Goal: Navigation & Orientation: Find specific page/section

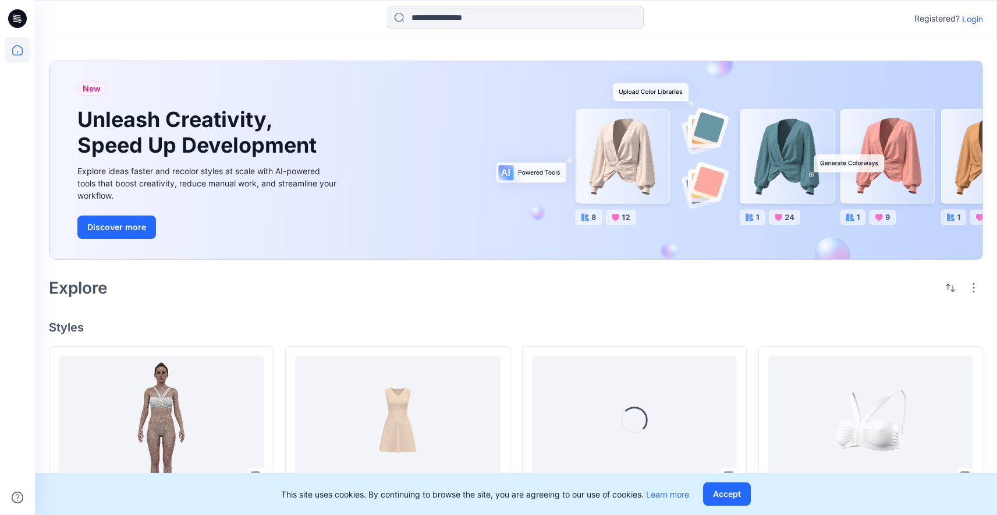
click at [973, 20] on p "Login" at bounding box center [972, 19] width 21 height 12
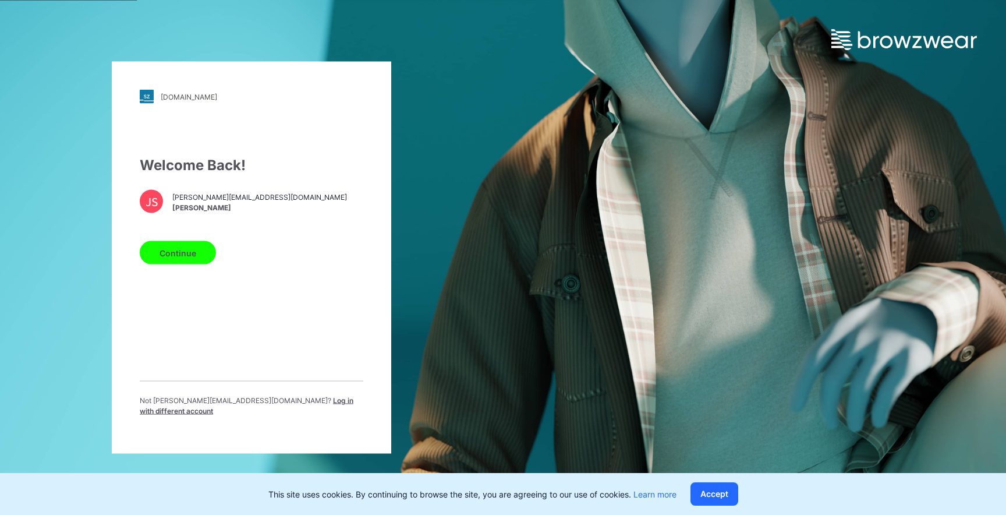
click at [186, 257] on button "Continue" at bounding box center [178, 252] width 76 height 23
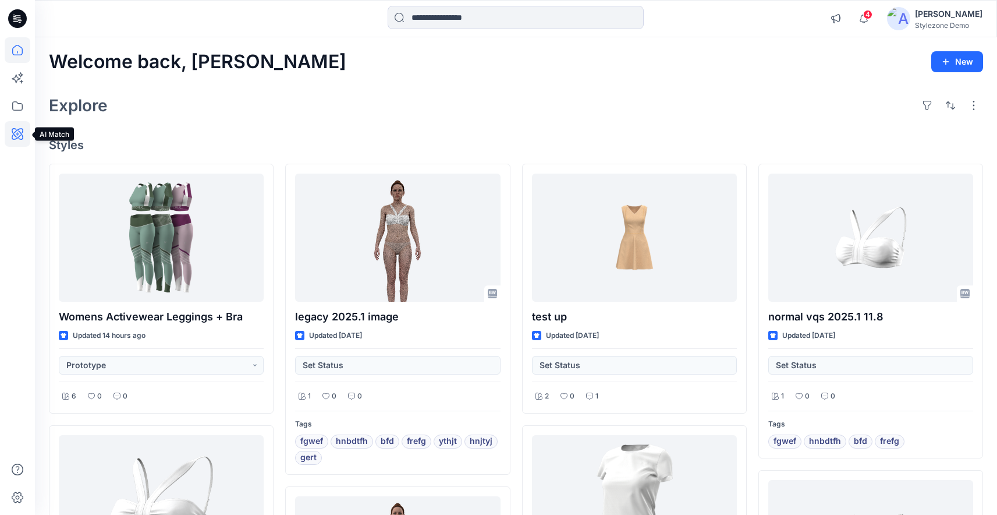
click at [16, 134] on icon at bounding box center [17, 133] width 3 height 3
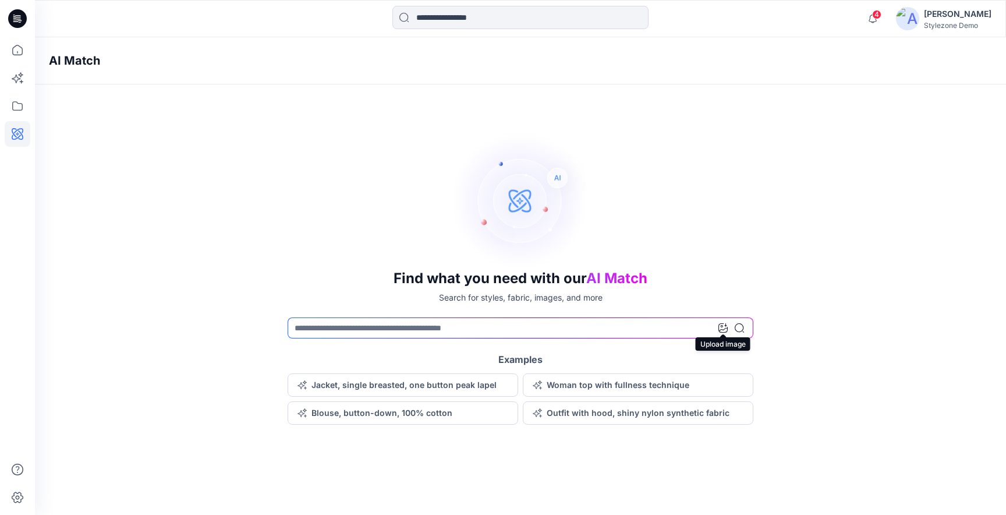
click at [726, 323] on icon at bounding box center [722, 327] width 9 height 9
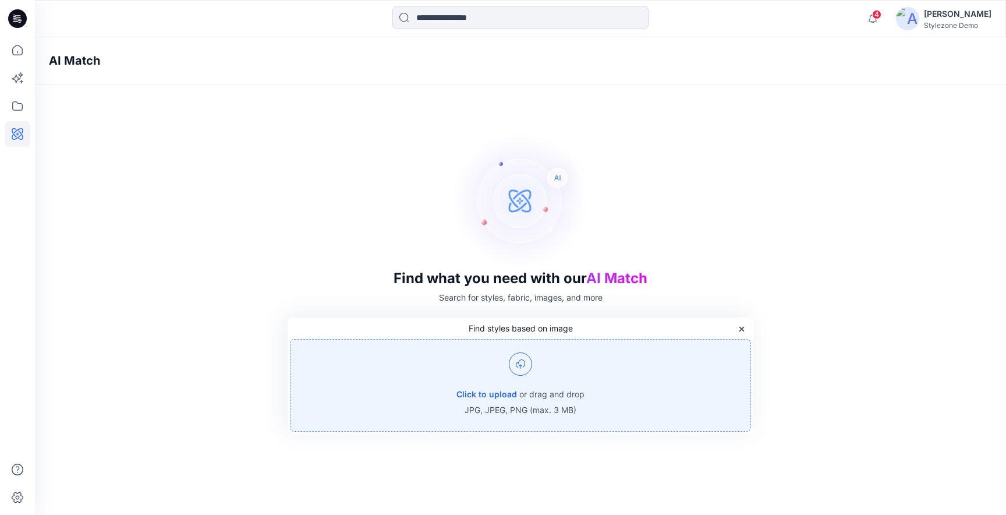
click at [538, 385] on div "Click to upload or drag and drop JPG, JPEG, PNG (max. 3 MB)" at bounding box center [520, 385] width 461 height 93
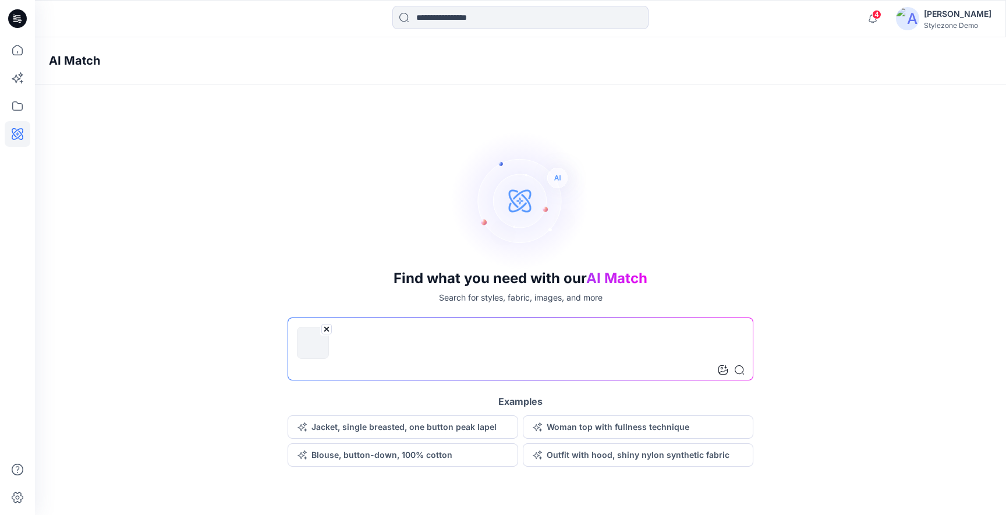
click at [744, 373] on input at bounding box center [521, 348] width 466 height 63
click at [741, 371] on icon at bounding box center [739, 369] width 9 height 9
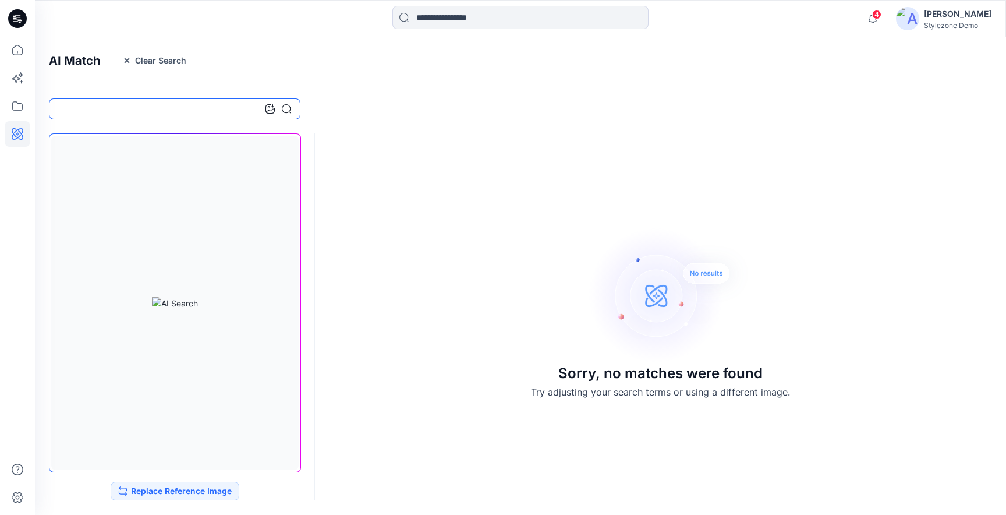
click at [147, 107] on input at bounding box center [175, 108] width 252 height 21
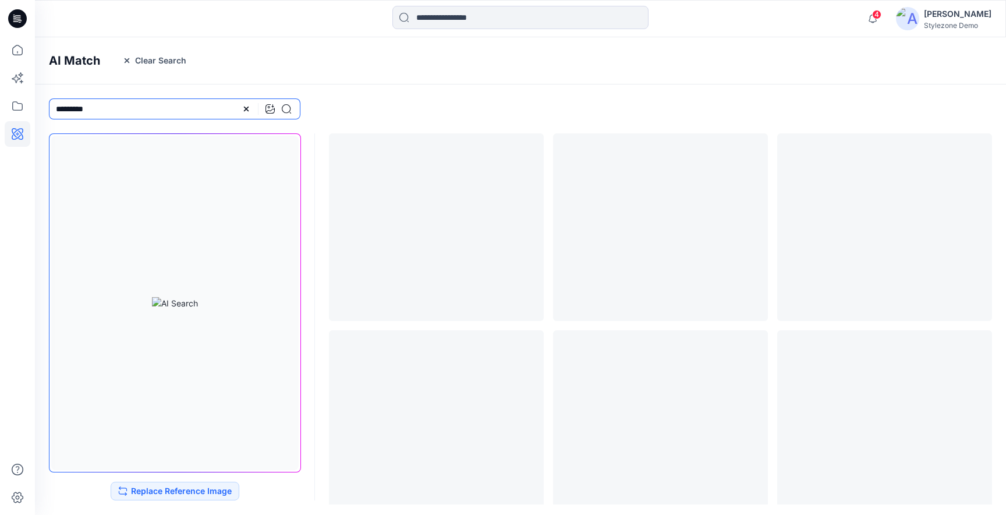
drag, startPoint x: 73, startPoint y: 112, endPoint x: 62, endPoint y: 112, distance: 11.1
click at [62, 112] on input "*********" at bounding box center [175, 108] width 252 height 21
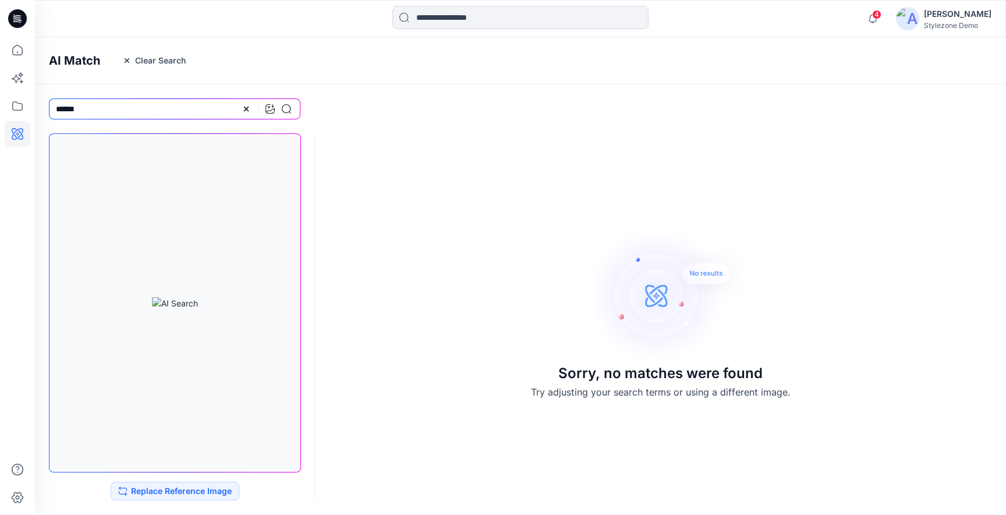
type input "******"
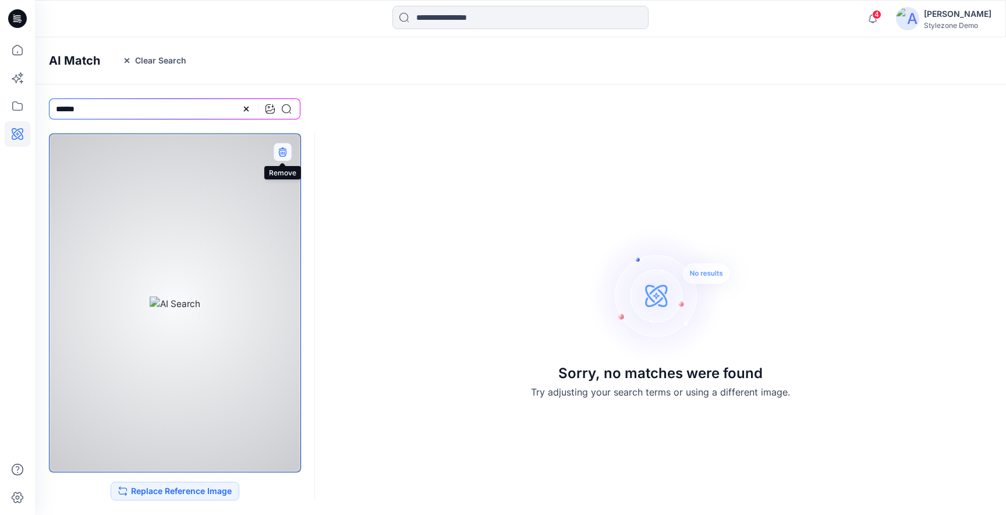
click at [278, 158] on button "button" at bounding box center [282, 152] width 19 height 19
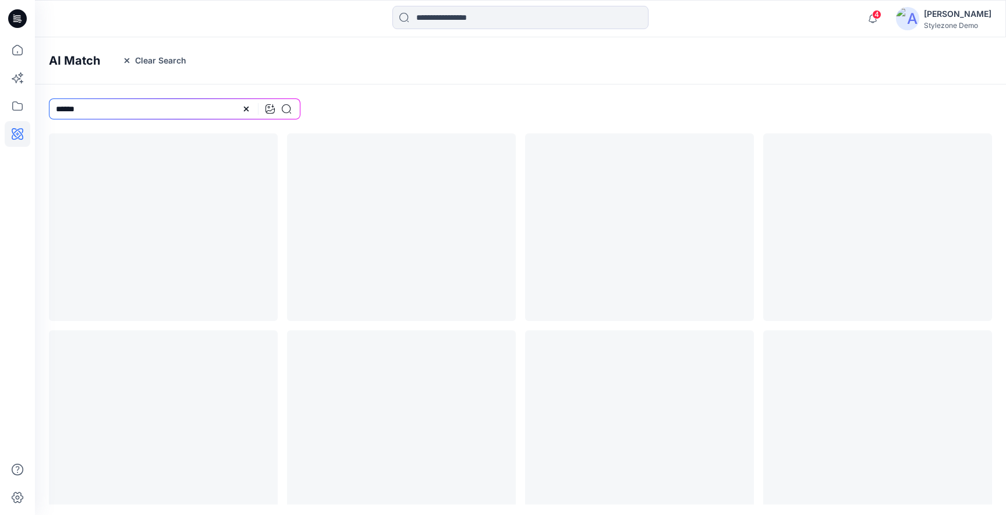
click at [219, 231] on div at bounding box center [163, 522] width 229 height 778
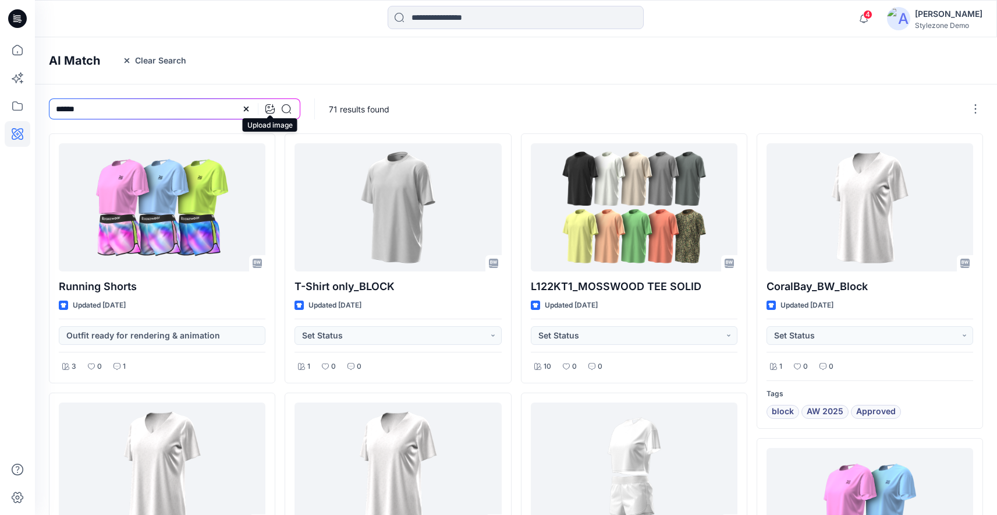
click at [270, 109] on icon at bounding box center [269, 108] width 9 height 9
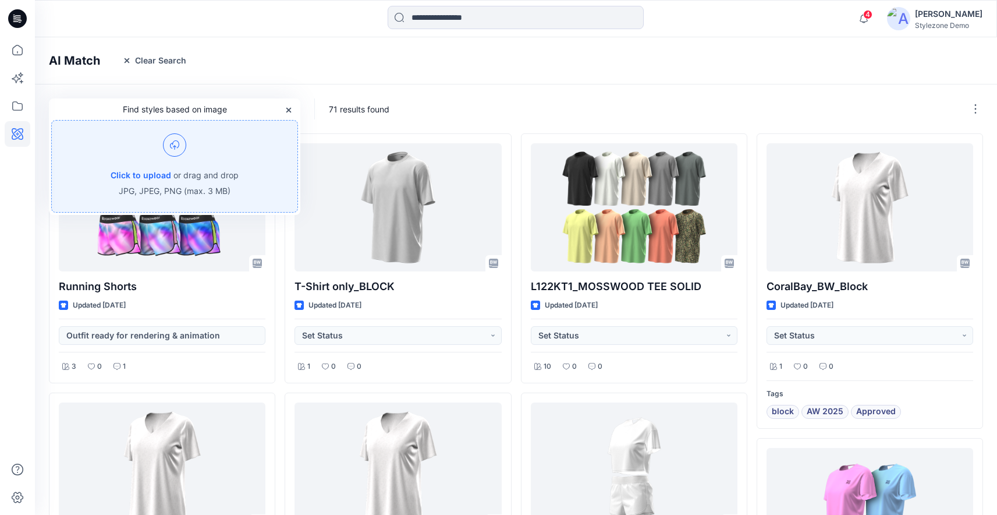
click at [256, 146] on div "Click to upload or drag and drop JPG, JPEG, PNG (max. 3 MB)" at bounding box center [174, 166] width 247 height 93
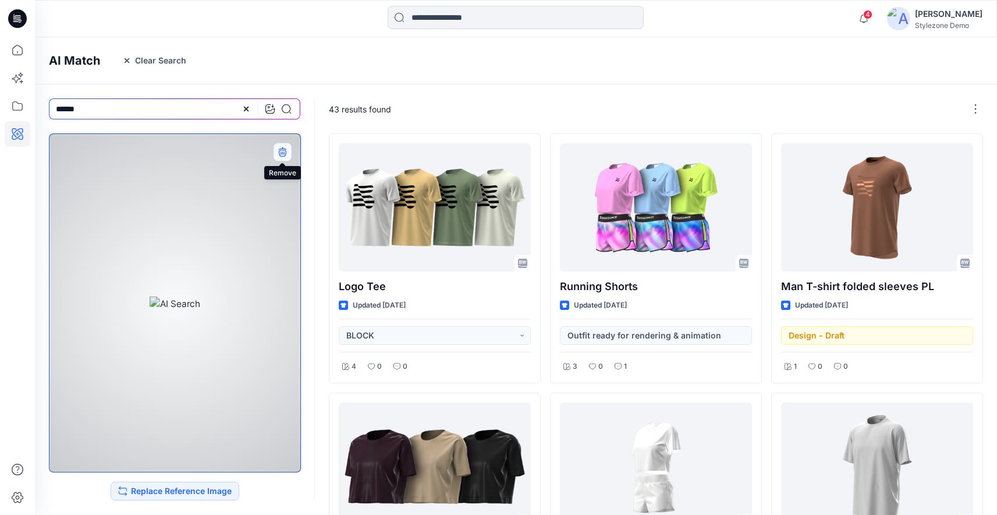
click at [280, 156] on icon "button" at bounding box center [282, 153] width 8 height 7
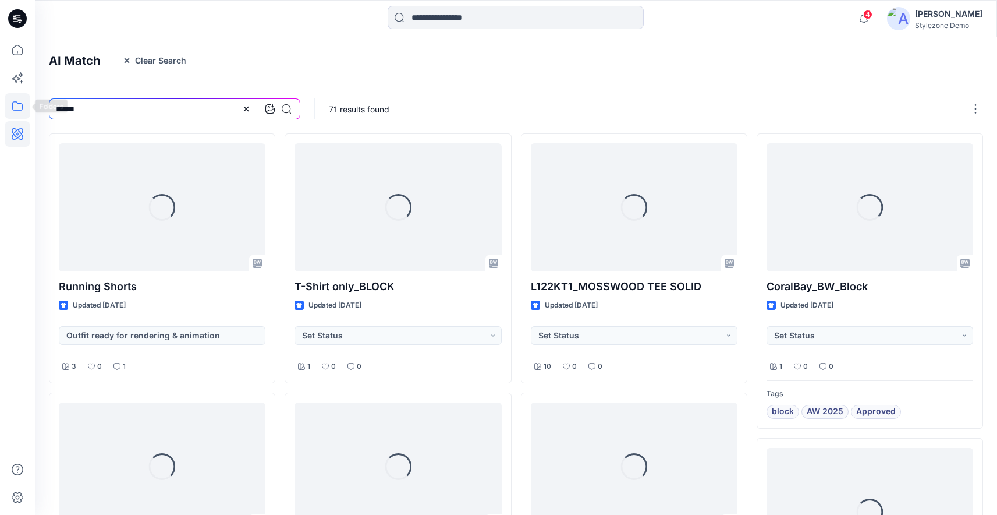
drag, startPoint x: 204, startPoint y: 113, endPoint x: 21, endPoint y: 110, distance: 183.4
click at [21, 110] on div "4 Notifications Gregory Dodd changed the status of Activewear Leggings + Bra to…" at bounding box center [498, 496] width 997 height 993
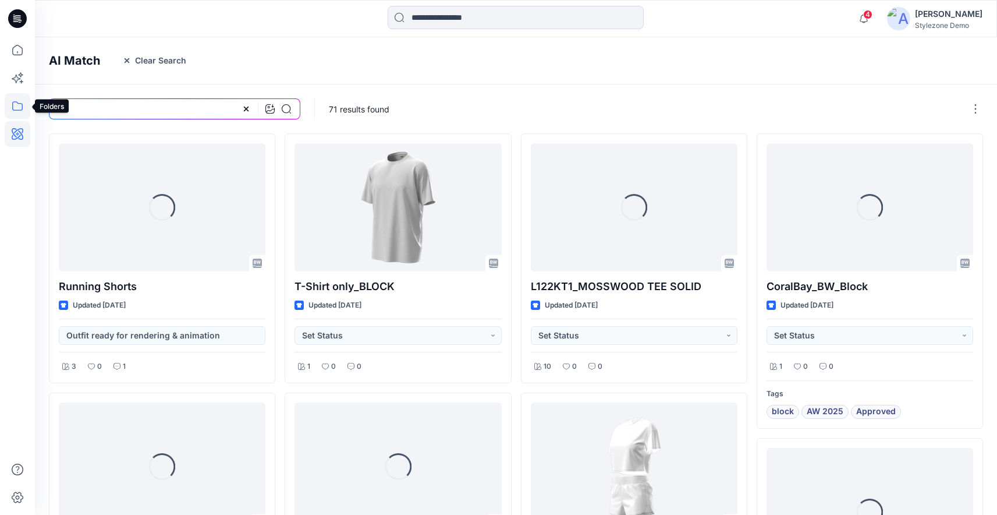
type input "****"
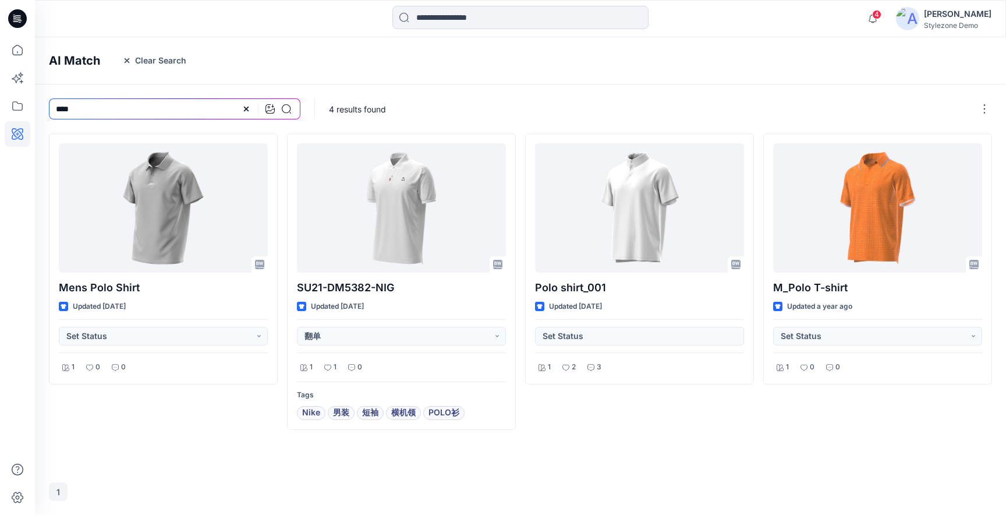
drag, startPoint x: 123, startPoint y: 111, endPoint x: 60, endPoint y: 101, distance: 64.2
click at [60, 101] on input "****" at bounding box center [175, 108] width 252 height 21
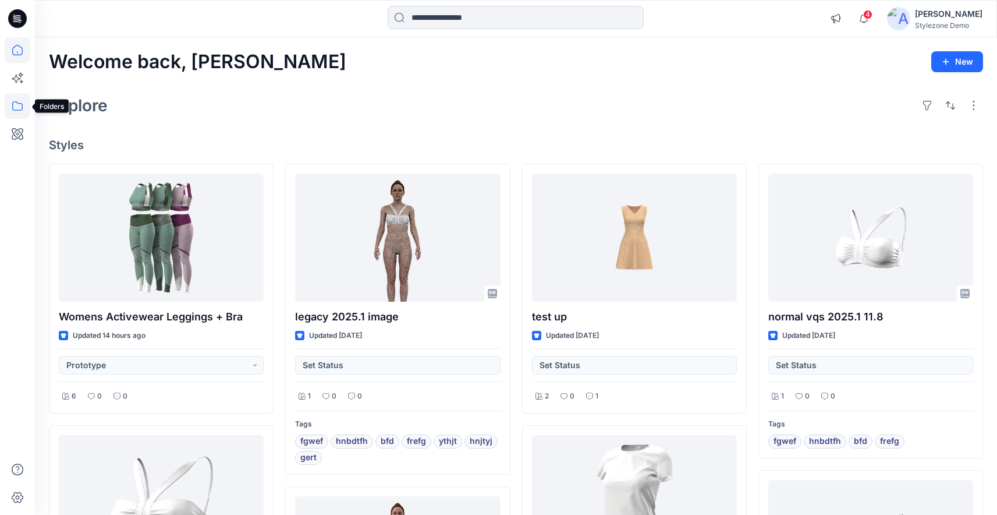
click at [19, 106] on icon at bounding box center [18, 106] width 26 height 26
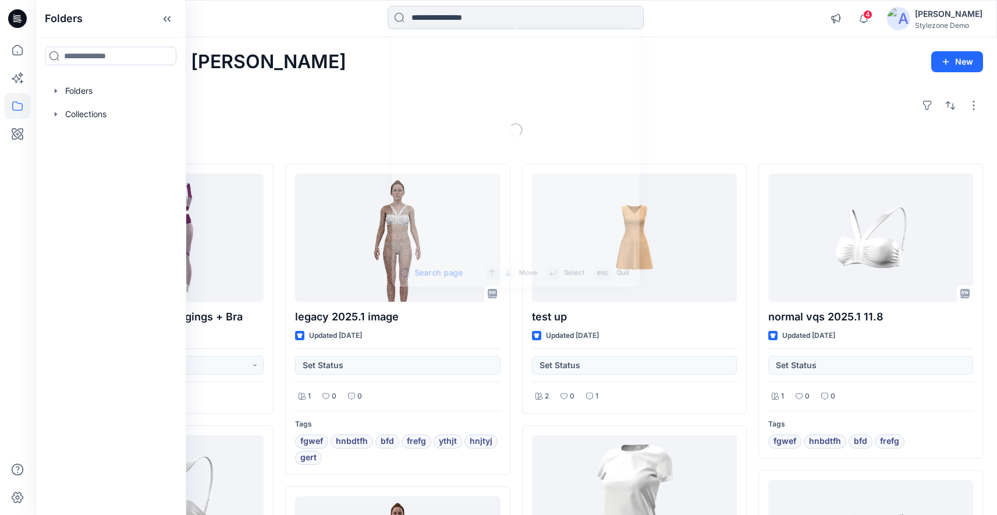
click at [399, 25] on input at bounding box center [516, 17] width 256 height 23
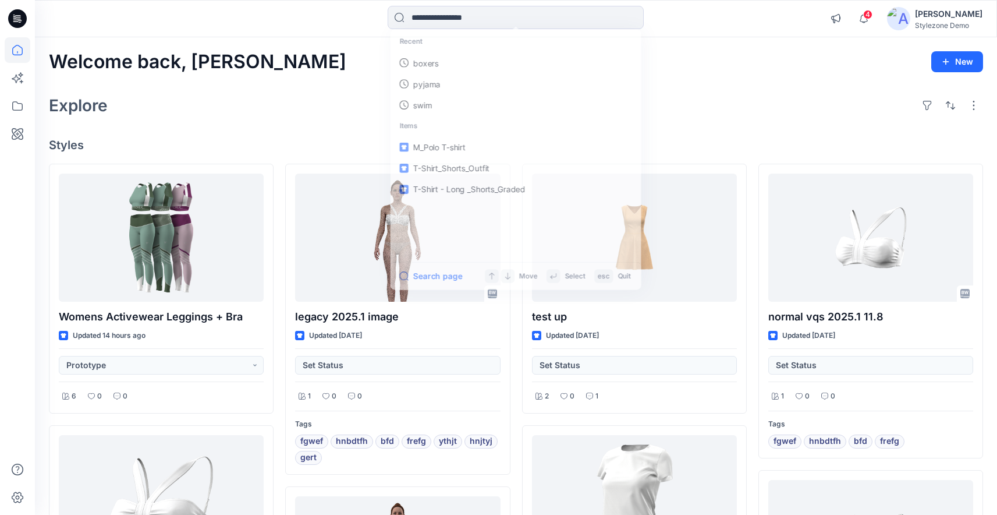
click at [300, 109] on div "Explore" at bounding box center [516, 105] width 934 height 28
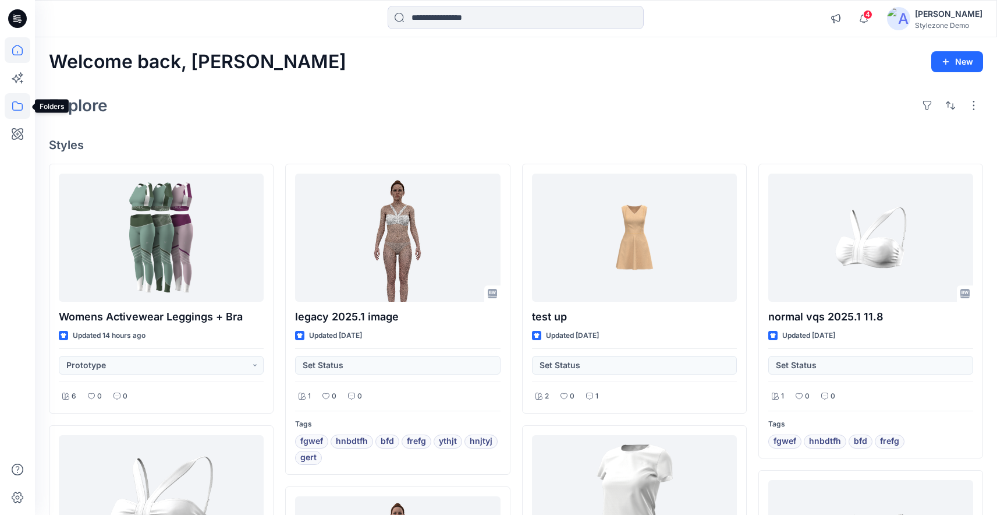
click at [20, 111] on icon at bounding box center [18, 106] width 26 height 26
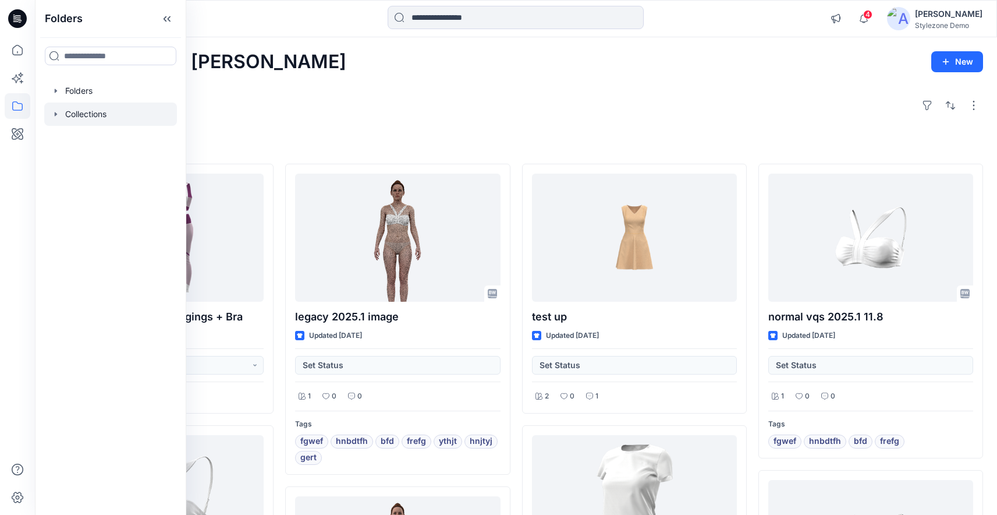
click at [54, 115] on icon "button" at bounding box center [55, 113] width 9 height 9
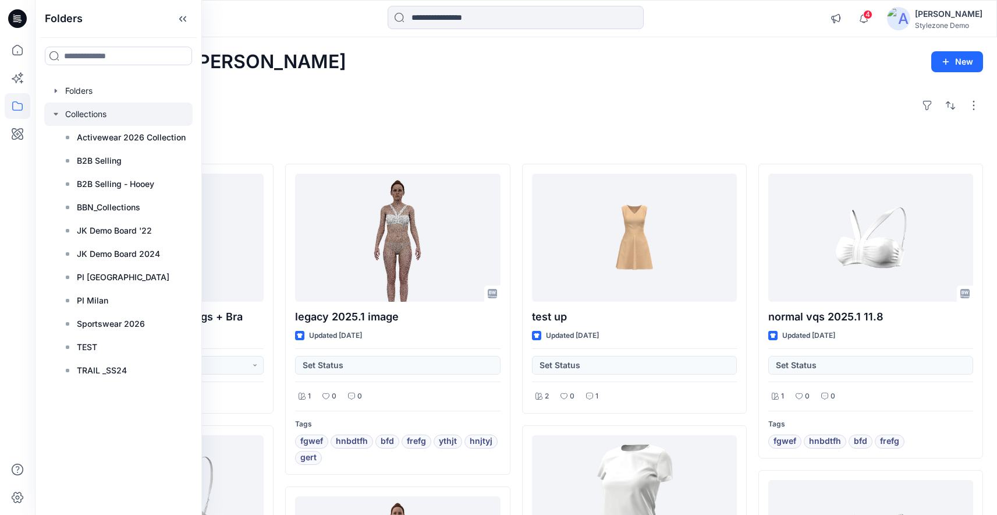
click at [52, 116] on icon "button" at bounding box center [55, 113] width 9 height 9
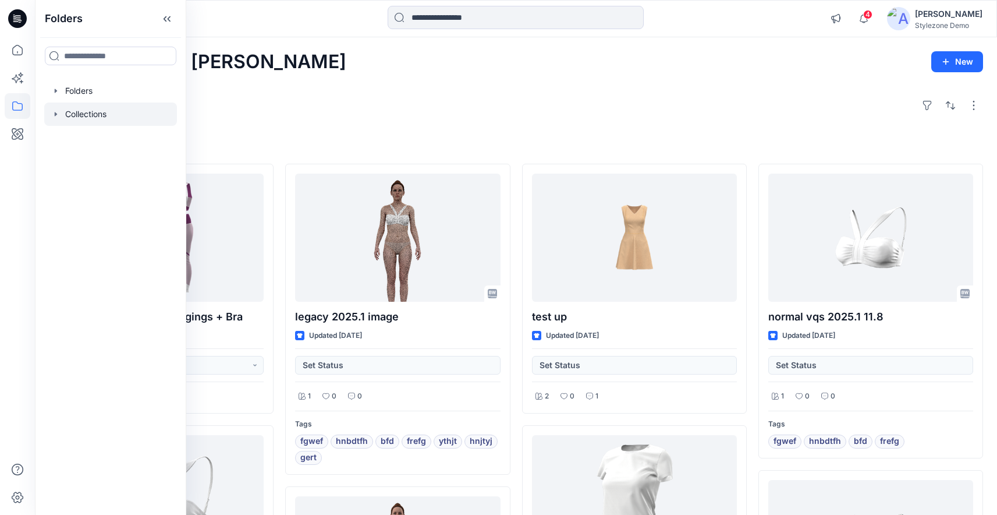
click at [56, 116] on icon "button" at bounding box center [55, 113] width 9 height 9
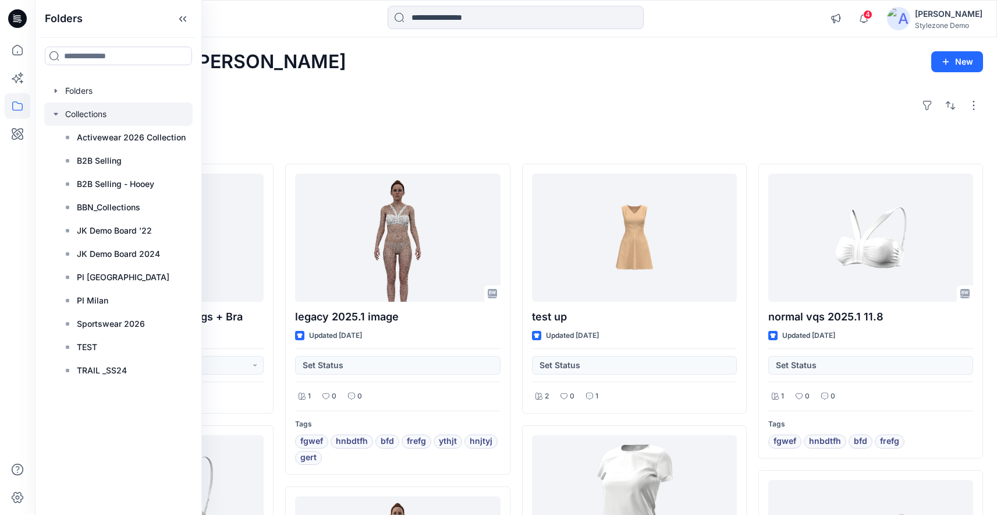
click at [56, 116] on icon "button" at bounding box center [55, 113] width 9 height 9
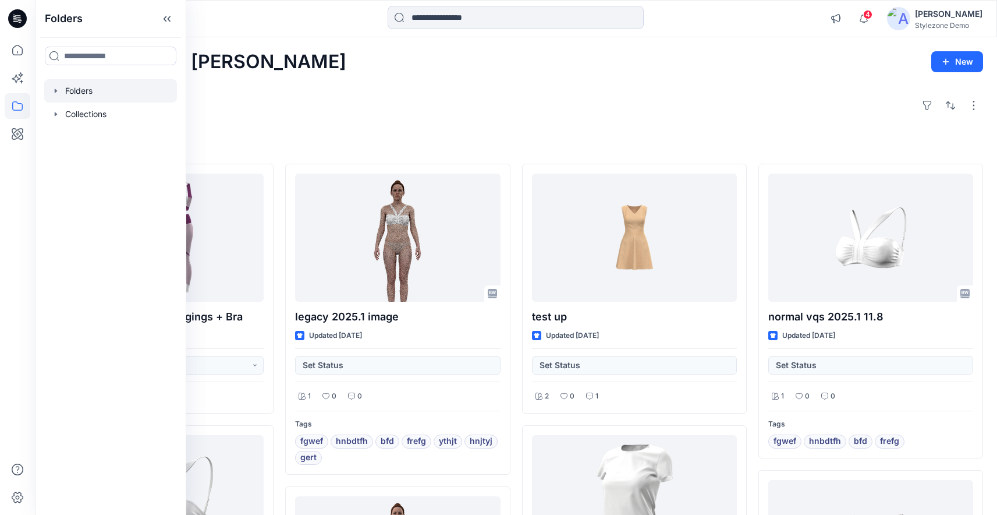
click at [58, 96] on div at bounding box center [110, 90] width 133 height 23
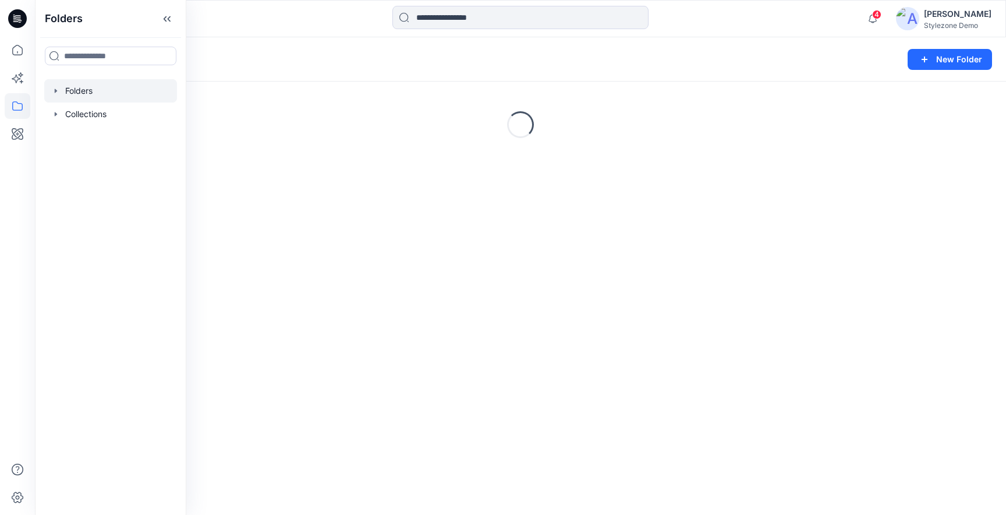
click at [56, 92] on icon "button" at bounding box center [55, 90] width 9 height 9
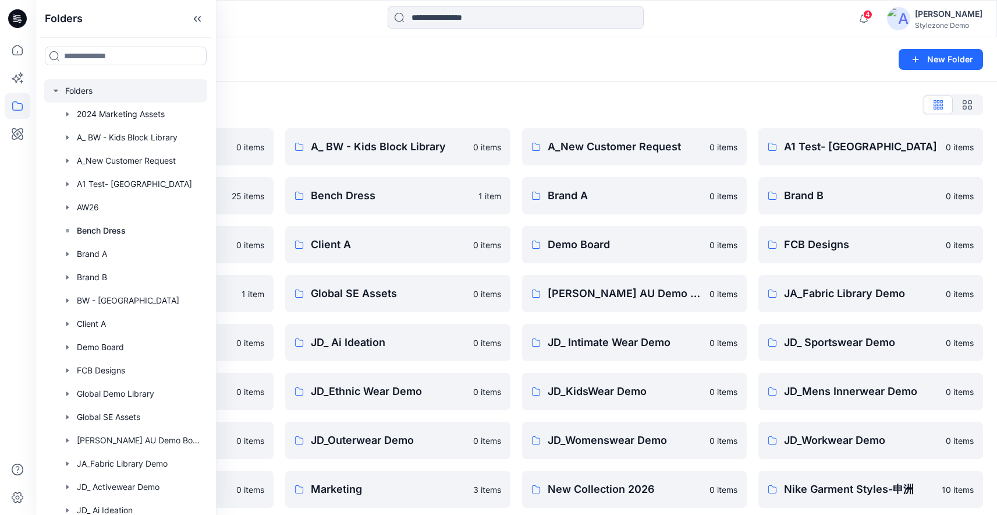
click at [536, 121] on div "Folders List 2024 Marketing Assets 0 items AW26 25 items BW - Block Library 0 i…" at bounding box center [516, 400] width 962 height 636
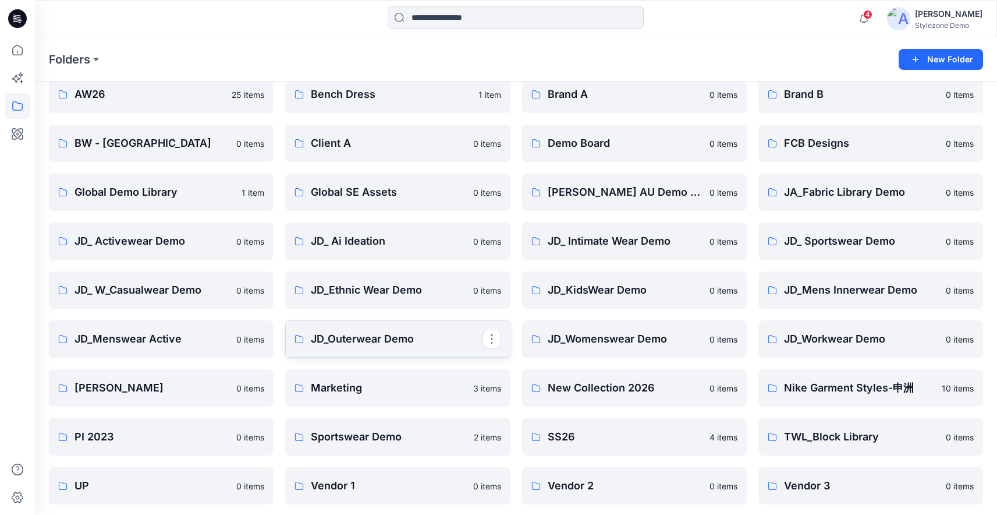
scroll to position [109, 0]
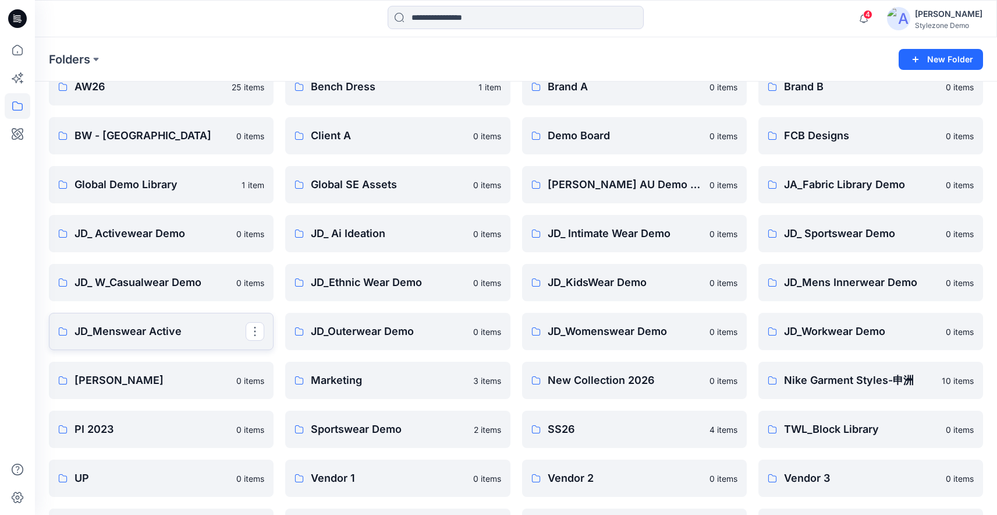
click at [165, 326] on p "JD_Menswear Active" at bounding box center [160, 331] width 171 height 16
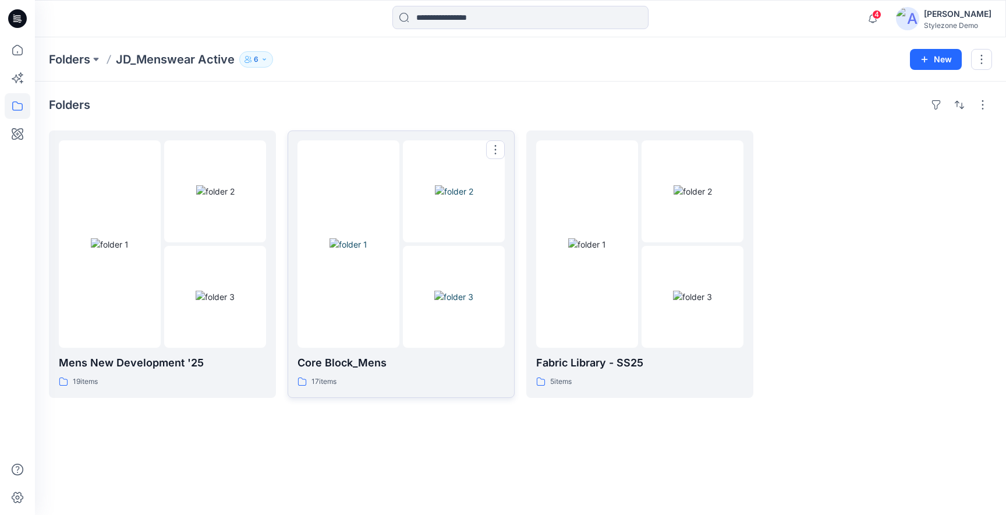
click at [367, 250] on img at bounding box center [349, 244] width 38 height 12
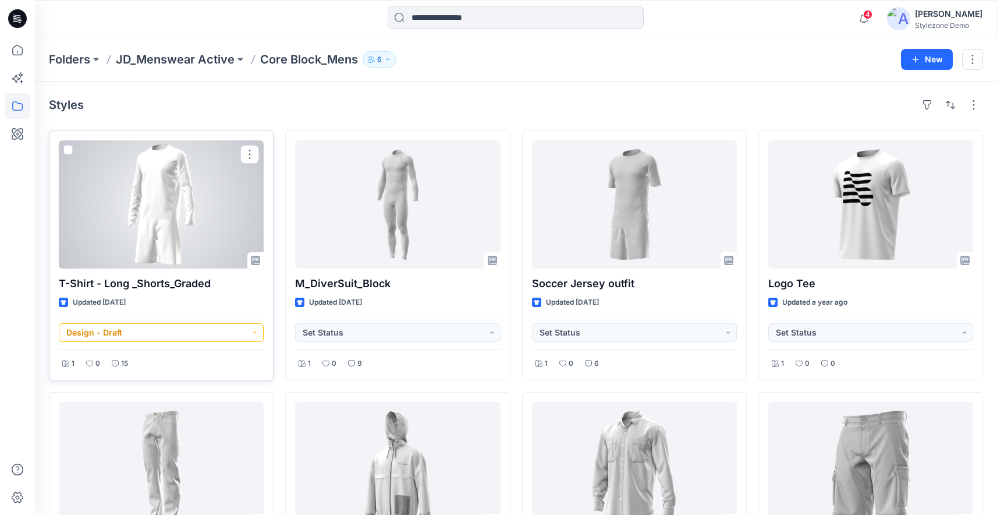
click at [222, 328] on button "Design - Draft" at bounding box center [161, 332] width 205 height 19
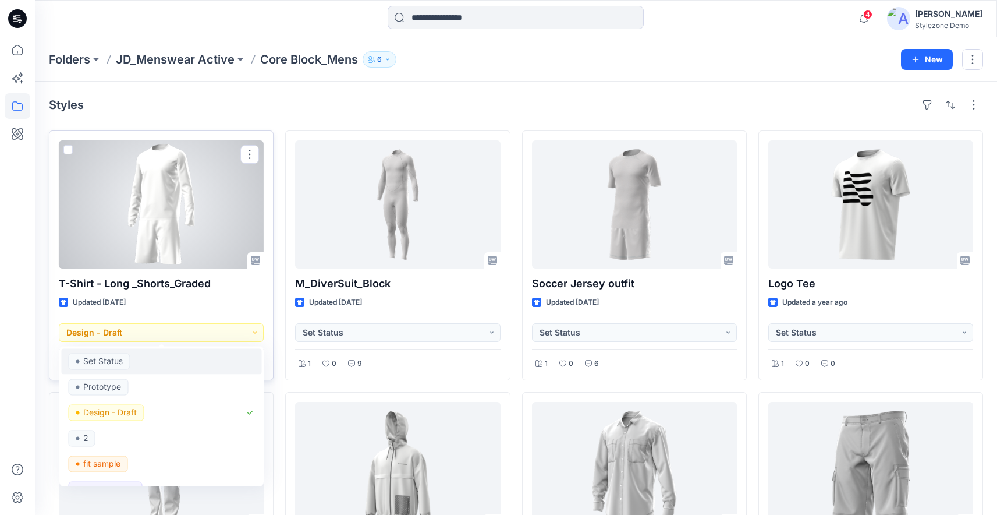
click at [211, 366] on div "Set Status" at bounding box center [162, 361] width 186 height 16
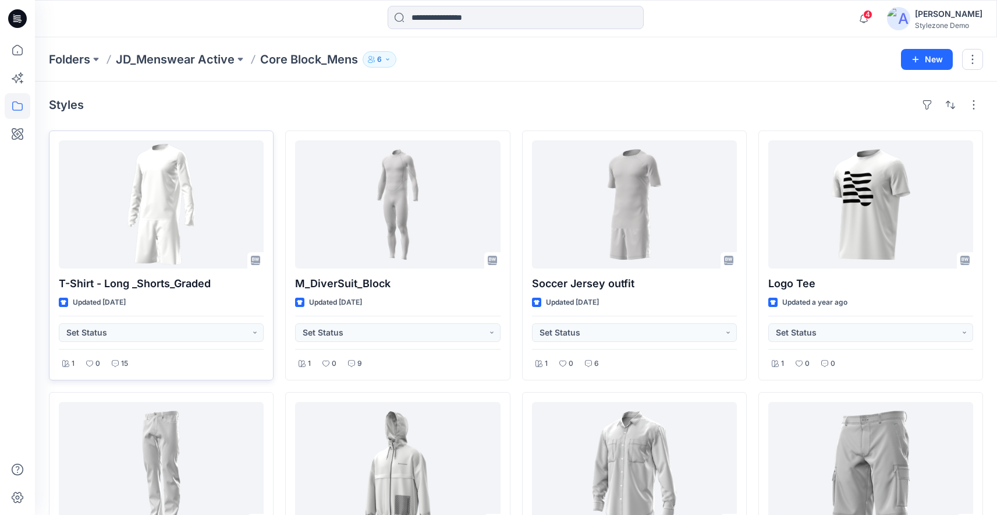
click at [192, 49] on div "Folders JD_Menswear Active Core Block_Mens 6 New" at bounding box center [516, 59] width 962 height 44
click at [192, 60] on p "JD_Menswear Active" at bounding box center [175, 59] width 119 height 16
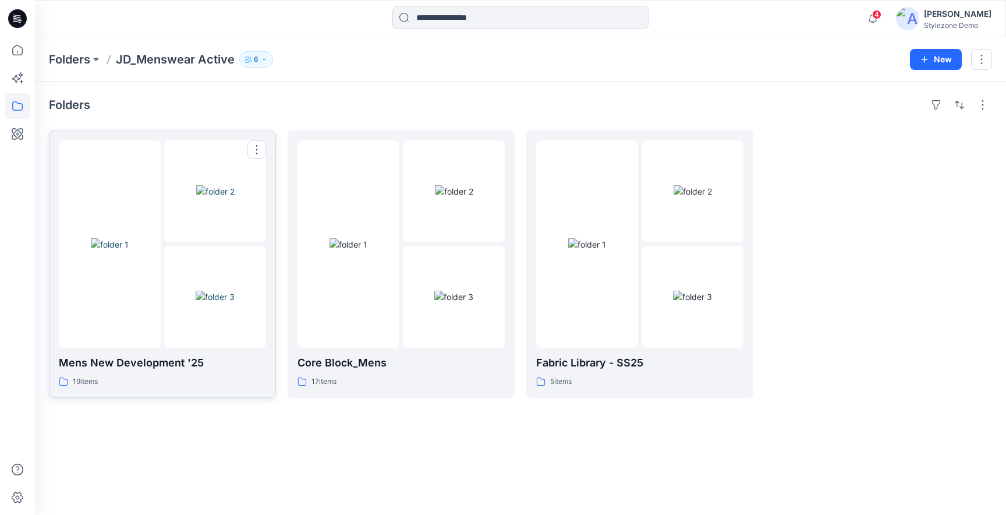
click at [215, 291] on img at bounding box center [215, 297] width 39 height 12
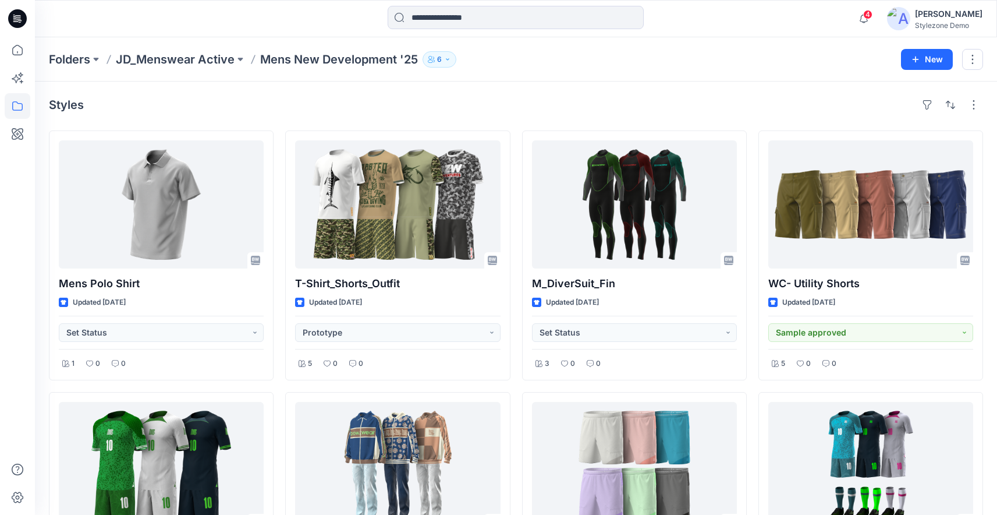
click at [532, 88] on div "Styles Mens Polo Shirt Updated 5 days ago Set Status 1 0 0 Soccer Jersey V2 Upd…" at bounding box center [516, 520] width 962 height 877
click at [145, 105] on div "Styles" at bounding box center [516, 104] width 934 height 19
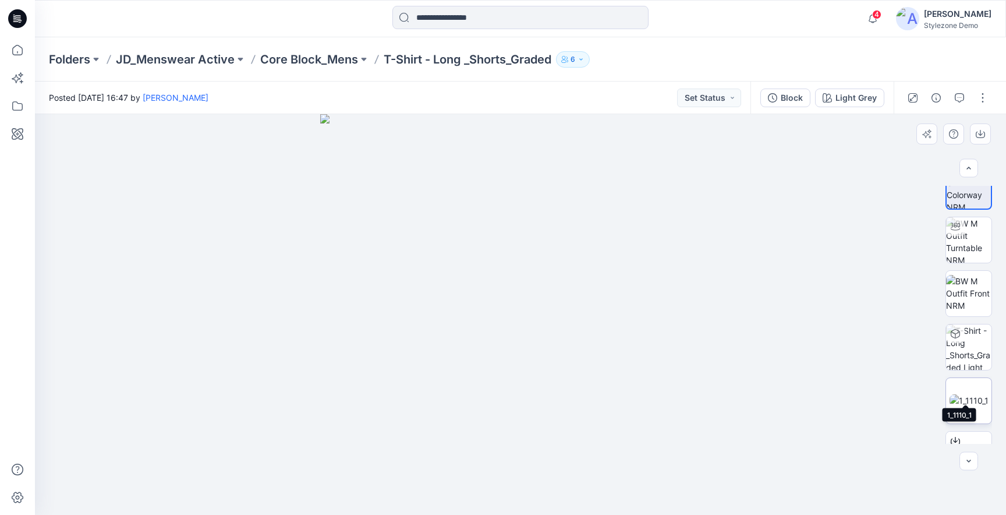
scroll to position [110, 0]
